Goal: Obtain resource: Download file/media

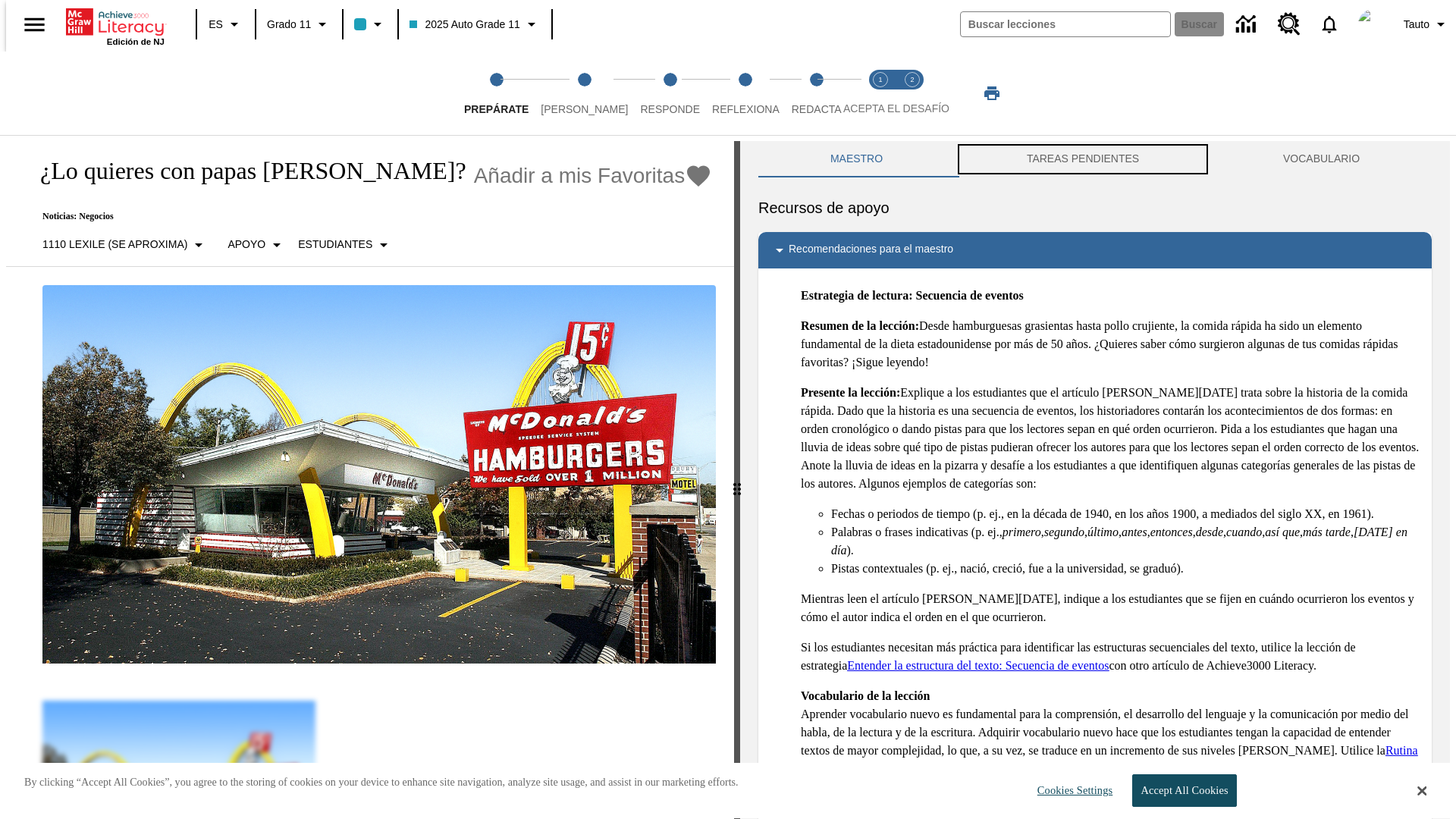
click at [1083, 159] on button "TAREAS PENDIENTES" at bounding box center [1083, 159] width 256 height 36
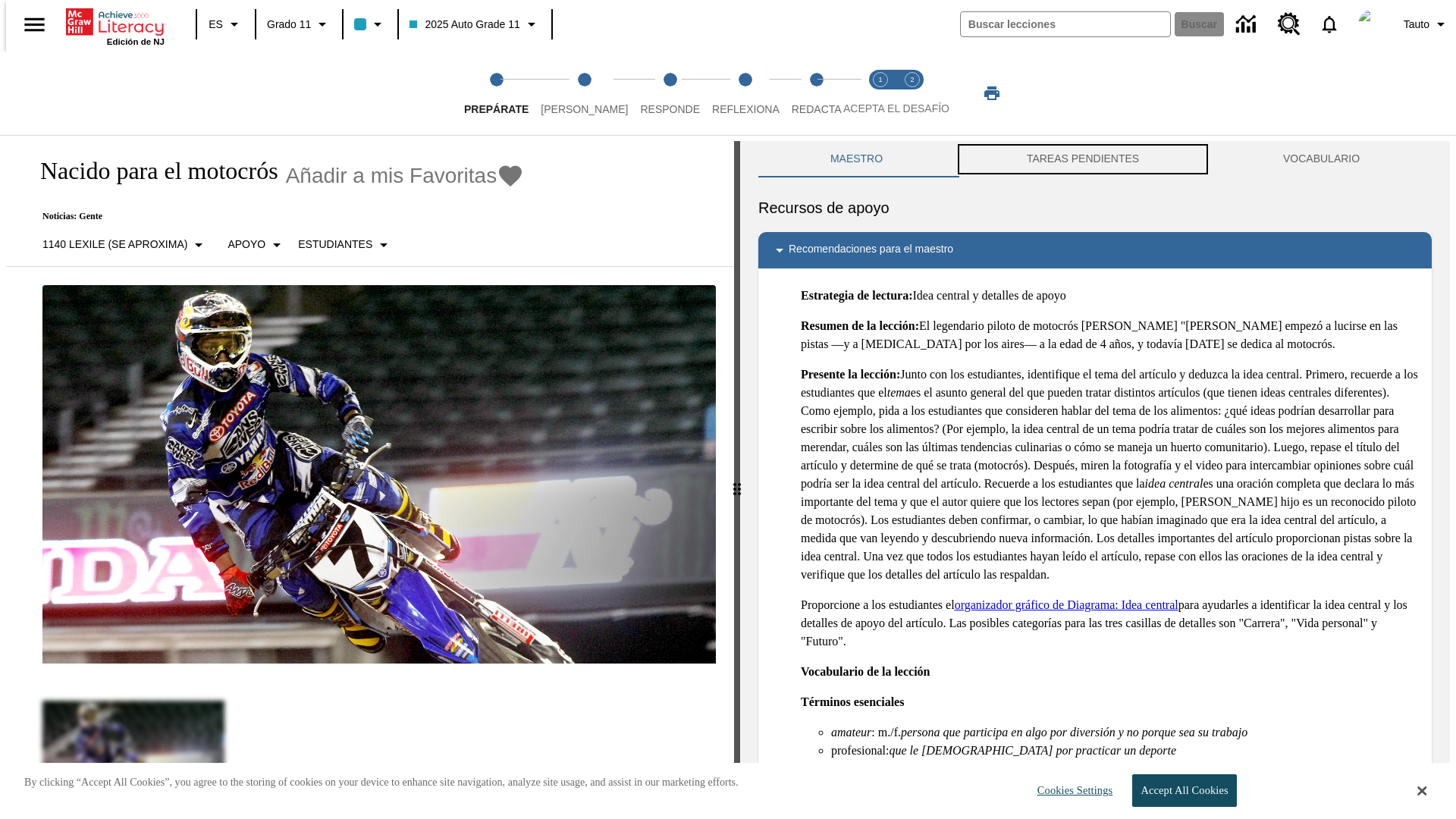
click at [1083, 159] on button "TAREAS PENDIENTES" at bounding box center [1083, 159] width 256 height 36
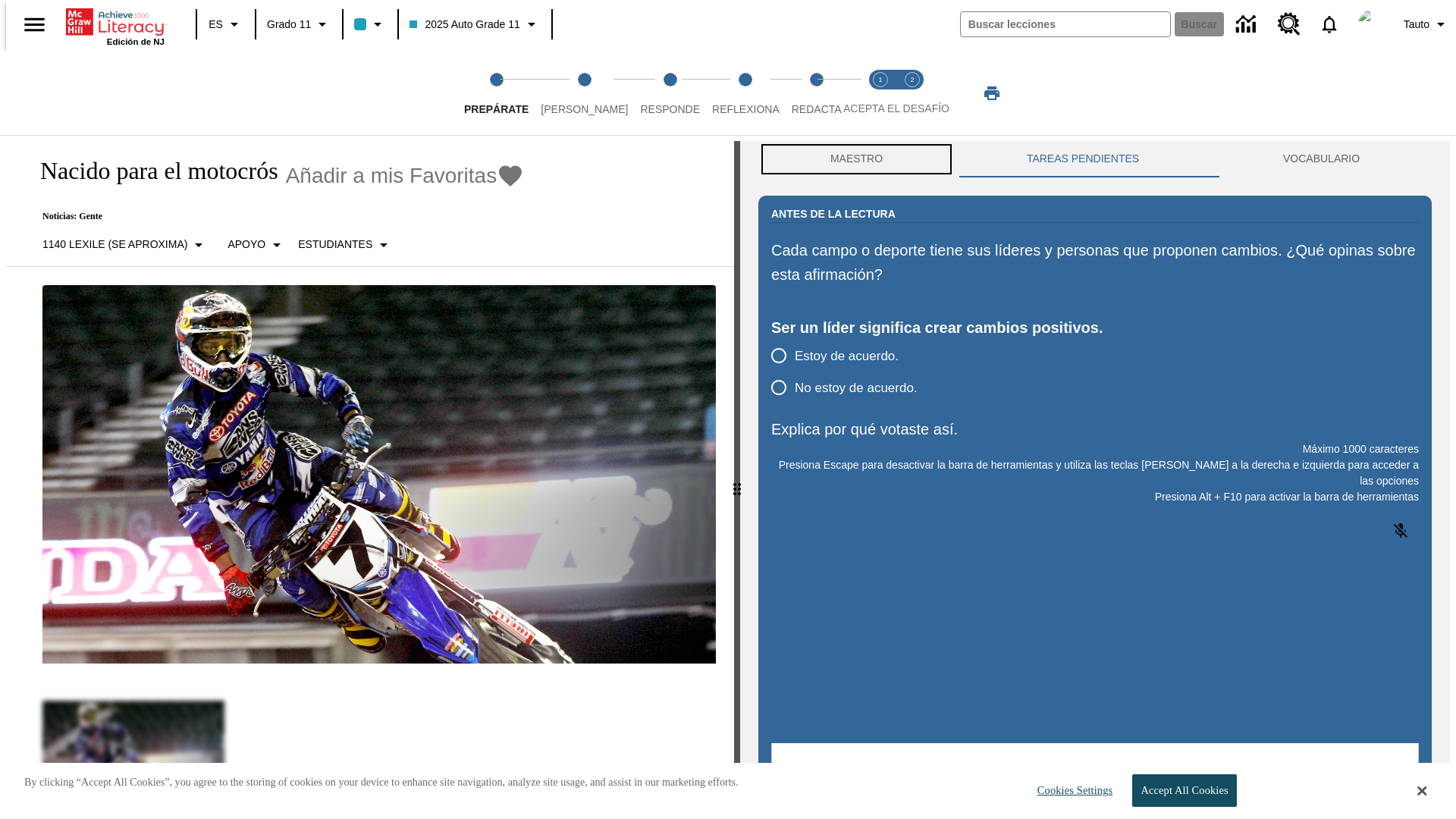
scroll to position [1, 0]
click at [853, 159] on button "Maestro" at bounding box center [857, 158] width 196 height 36
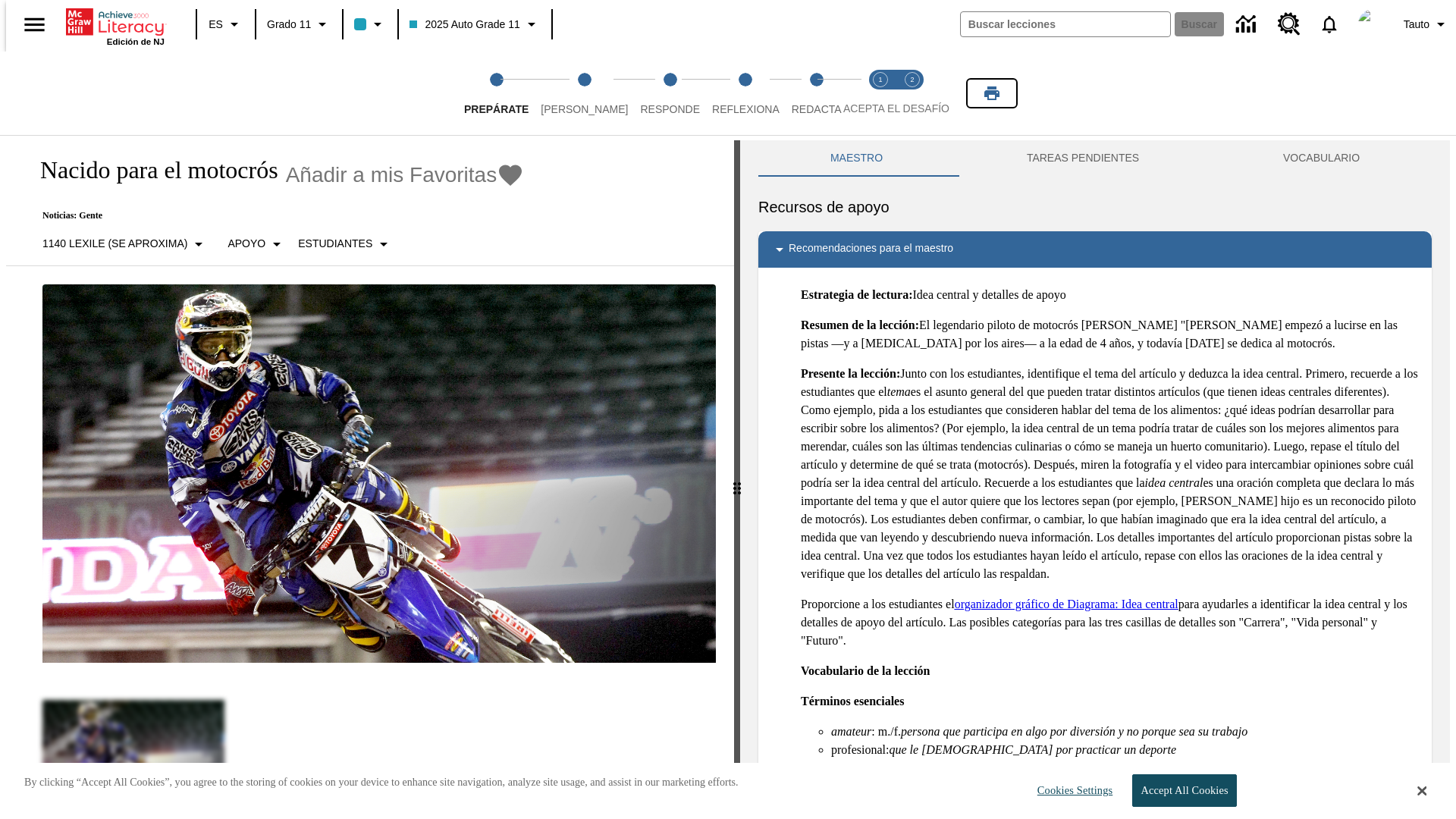
click at [992, 93] on icon "Imprimir" at bounding box center [992, 93] width 16 height 14
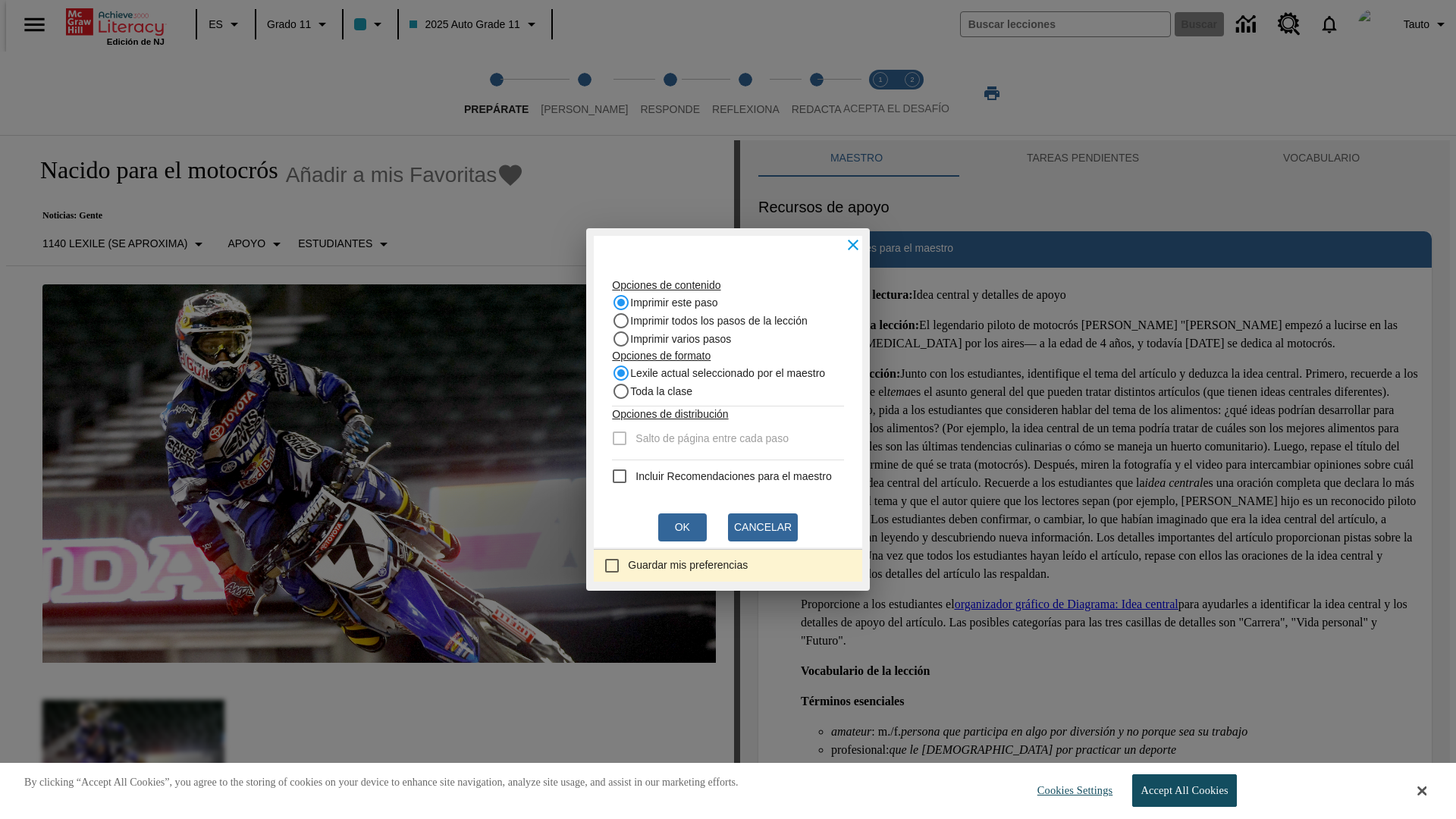
click at [610, 476] on recommendation "Incluir Recomendaciones para el maestro" at bounding box center [619, 476] width 18 height 18
checkbox recommendation "true"
click at [683, 527] on button "Ok" at bounding box center [683, 527] width 49 height 28
